Goal: Task Accomplishment & Management: Manage account settings

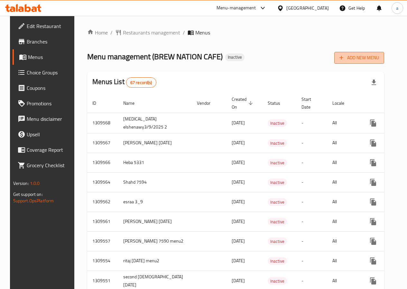
click at [359, 54] on span "Add New Menu" at bounding box center [360, 58] width 40 height 8
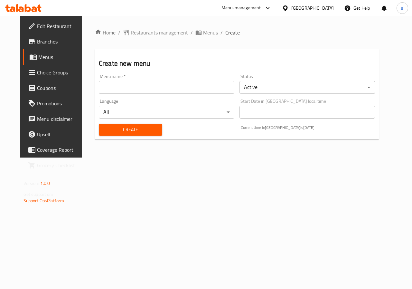
click at [176, 88] on input "text" at bounding box center [167, 87] width 136 height 13
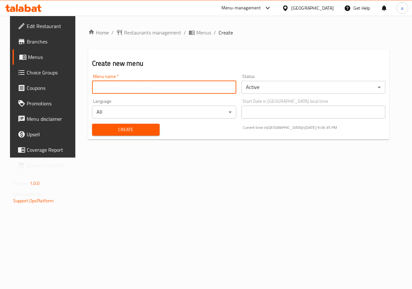
type input "[PERSON_NAME]-03/09/2025"
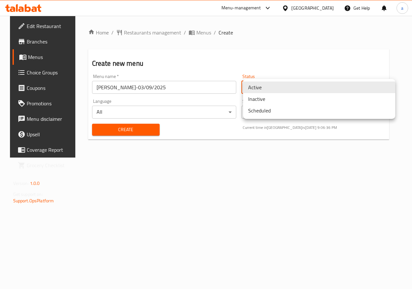
click at [262, 91] on body "​ Menu-management [GEOGRAPHIC_DATA] Get Help a Edit Restaurant Branches Menus C…" at bounding box center [206, 152] width 412 height 273
click at [265, 100] on li "Inactive" at bounding box center [319, 99] width 152 height 12
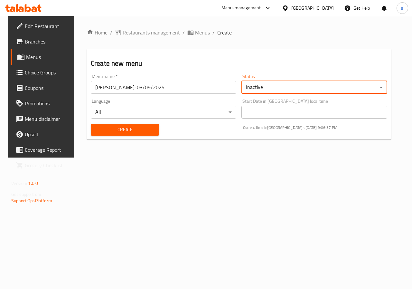
click at [130, 128] on span "Create" at bounding box center [125, 130] width 58 height 8
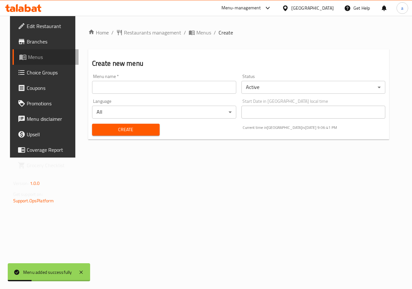
click at [45, 53] on span "Menus" at bounding box center [51, 57] width 46 height 8
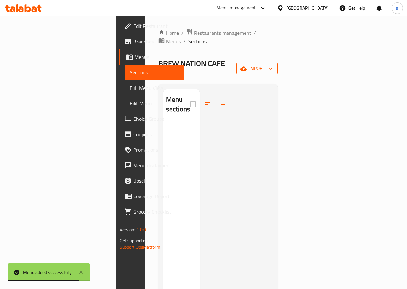
click at [247, 66] on icon "button" at bounding box center [243, 68] width 6 height 4
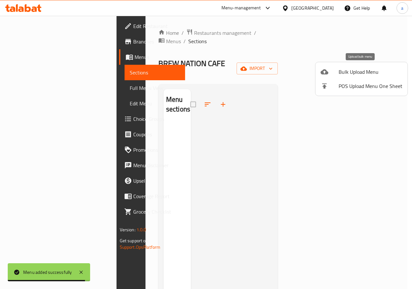
click at [370, 73] on span "Bulk Upload Menu" at bounding box center [371, 72] width 64 height 8
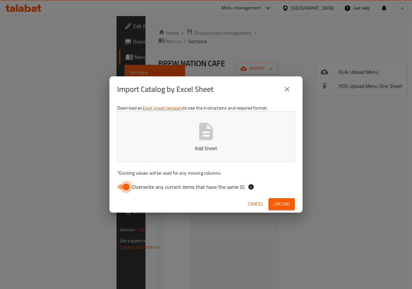
click at [126, 184] on input "Overwrite any current items that have the same ID." at bounding box center [126, 187] width 37 height 12
checkbox input "false"
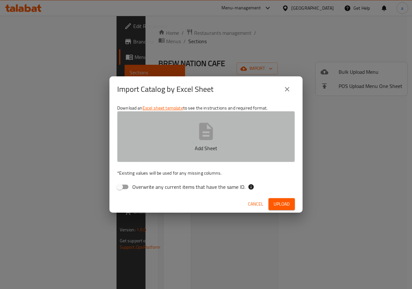
click at [218, 136] on button "Add Sheet" at bounding box center [206, 136] width 178 height 51
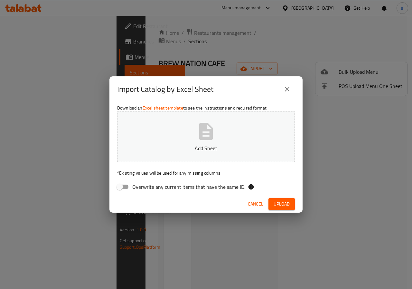
click at [218, 140] on button "Add Sheet" at bounding box center [206, 136] width 178 height 51
click at [208, 146] on p "Add Sheet" at bounding box center [206, 148] width 158 height 8
click at [289, 203] on span "Upload" at bounding box center [282, 204] width 16 height 8
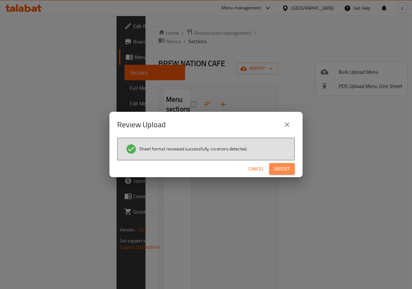
click at [283, 170] on span "Import" at bounding box center [281, 169] width 15 height 8
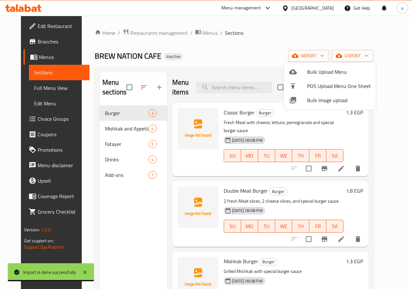
click at [229, 64] on div at bounding box center [206, 144] width 412 height 289
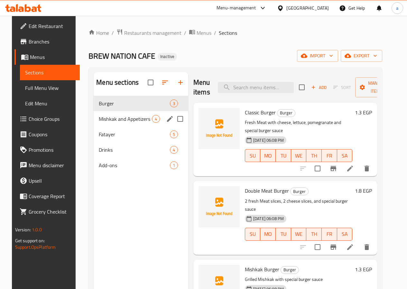
click at [114, 123] on div "Mishkak and Appetizers 4" at bounding box center [141, 118] width 95 height 15
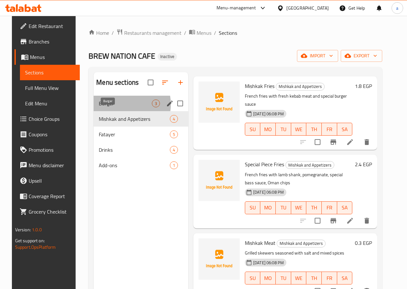
click at [115, 107] on span "Burger" at bounding box center [125, 103] width 53 height 8
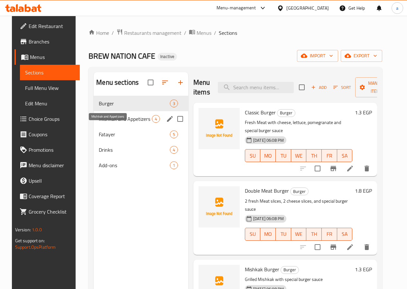
click at [116, 123] on span "Mishkak and Appetizers" at bounding box center [125, 119] width 53 height 8
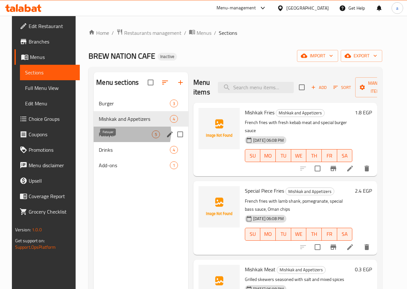
click at [120, 138] on span "Fatayer" at bounding box center [125, 134] width 53 height 8
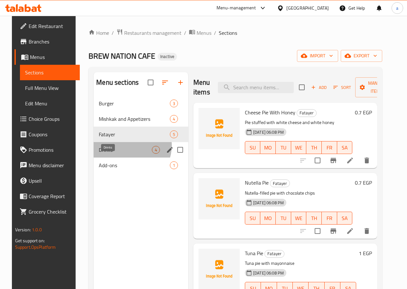
click at [122, 154] on span "Drinks" at bounding box center [125, 150] width 53 height 8
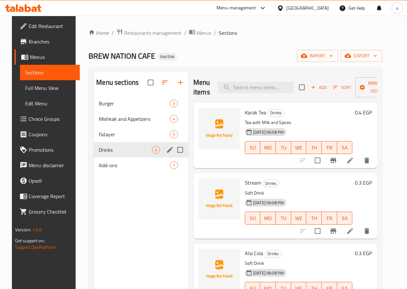
click at [121, 157] on div "Drinks 4" at bounding box center [141, 149] width 95 height 15
click at [120, 169] on div "Add-ons 1" at bounding box center [141, 164] width 95 height 15
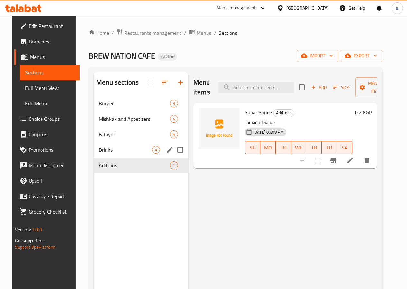
click at [118, 154] on span "Drinks" at bounding box center [125, 150] width 53 height 8
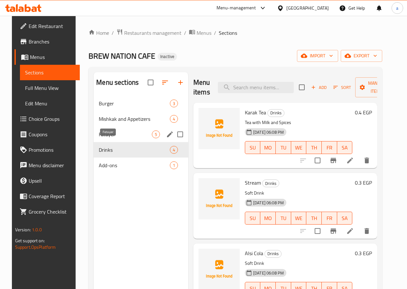
click at [117, 138] on span "Fatayer" at bounding box center [125, 134] width 53 height 8
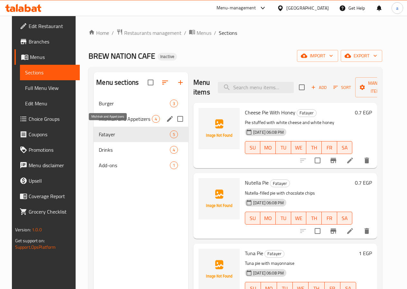
click at [121, 123] on span "Mishkak and Appetizers" at bounding box center [125, 119] width 53 height 8
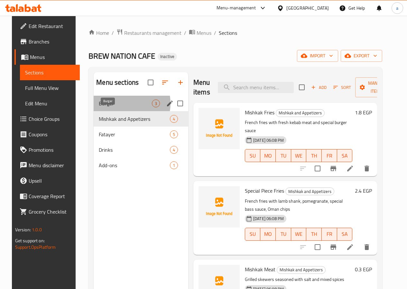
click at [116, 107] on span "Burger" at bounding box center [125, 103] width 53 height 8
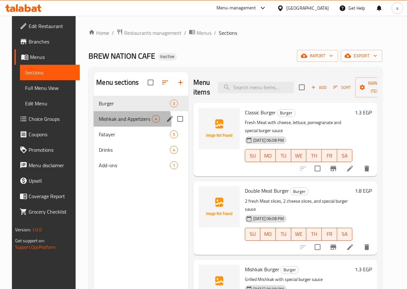
click at [115, 126] on div "Mishkak and Appetizers 4" at bounding box center [141, 118] width 95 height 15
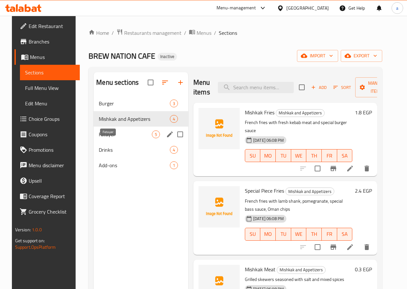
click at [117, 138] on span "Fatayer" at bounding box center [125, 134] width 53 height 8
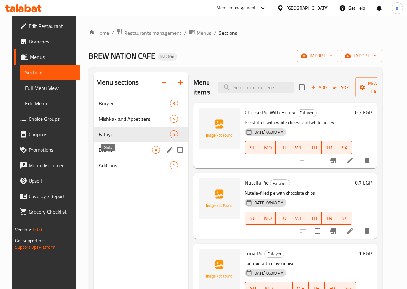
click at [120, 154] on span "Drinks" at bounding box center [125, 150] width 53 height 8
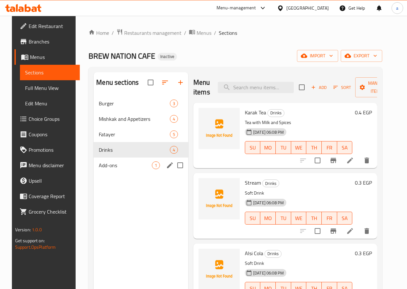
click at [114, 170] on div "Add-ons 1" at bounding box center [141, 164] width 95 height 15
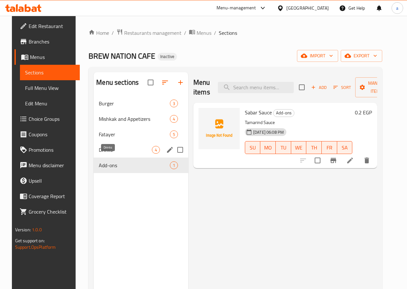
click at [117, 154] on span "Drinks" at bounding box center [125, 150] width 53 height 8
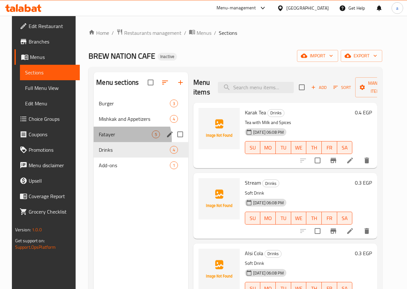
click at [118, 142] on div "Fatayer 5" at bounding box center [141, 133] width 95 height 15
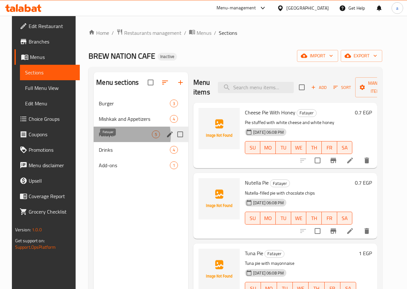
click at [118, 138] on span "Fatayer" at bounding box center [125, 134] width 53 height 8
click at [118, 126] on div "Mishkak and Appetizers 4" at bounding box center [141, 118] width 95 height 15
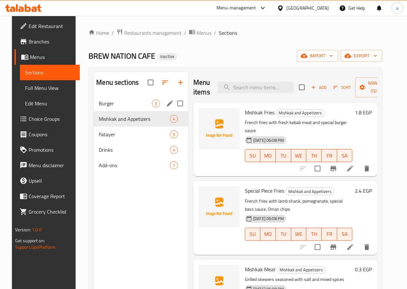
click at [119, 111] on div "Burger 3" at bounding box center [141, 103] width 95 height 15
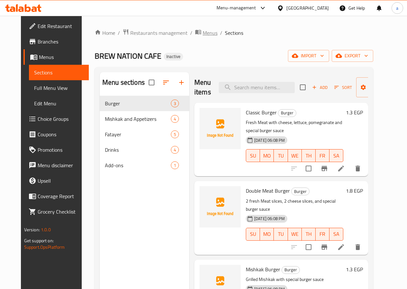
click at [203, 31] on span "Menus" at bounding box center [210, 33] width 15 height 8
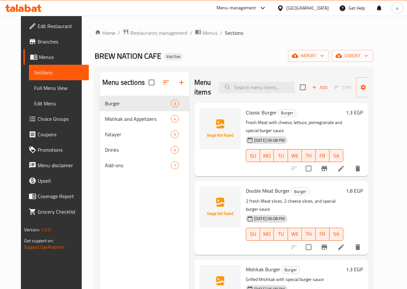
click at [350, 163] on li at bounding box center [341, 169] width 18 height 12
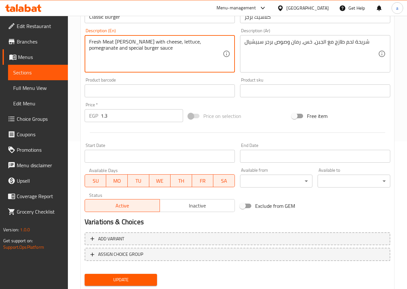
scroll to position [166, 0]
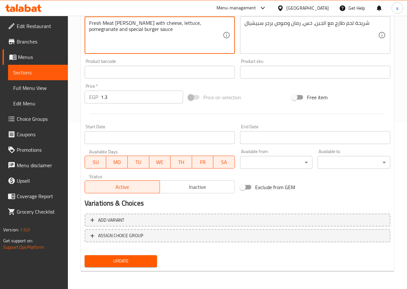
type textarea "Fresh Meat [PERSON_NAME] with cheese, lettuce, pomegranate and special burger s…"
click at [124, 260] on span "Update" at bounding box center [121, 261] width 62 height 8
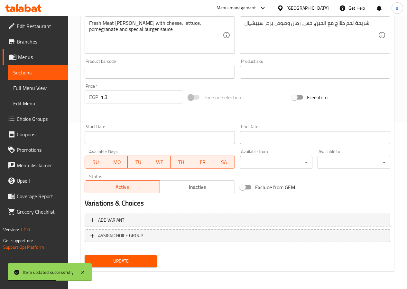
click at [27, 67] on link "Sections" at bounding box center [38, 72] width 60 height 15
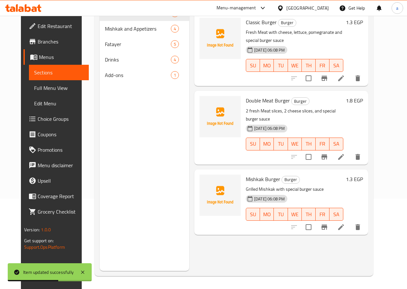
scroll to position [90, 0]
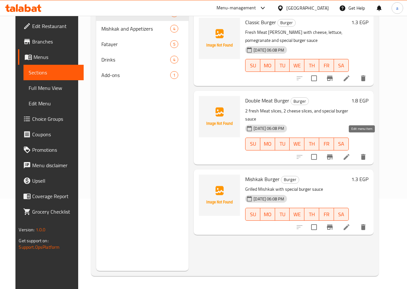
click at [351, 153] on icon at bounding box center [347, 157] width 8 height 8
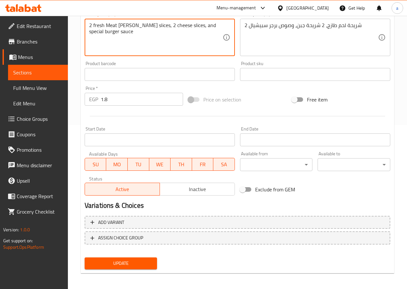
scroll to position [166, 0]
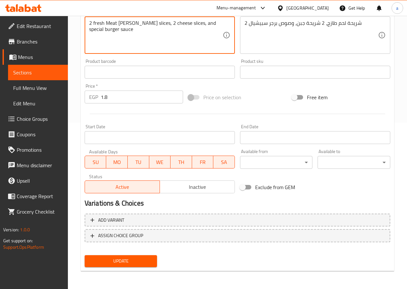
type textarea "2 fresh Meat [PERSON_NAME] slices, 2 cheese slices, and special burger sauce"
click at [115, 260] on span "Update" at bounding box center [121, 261] width 62 height 8
